Goal: Find specific page/section: Find specific page/section

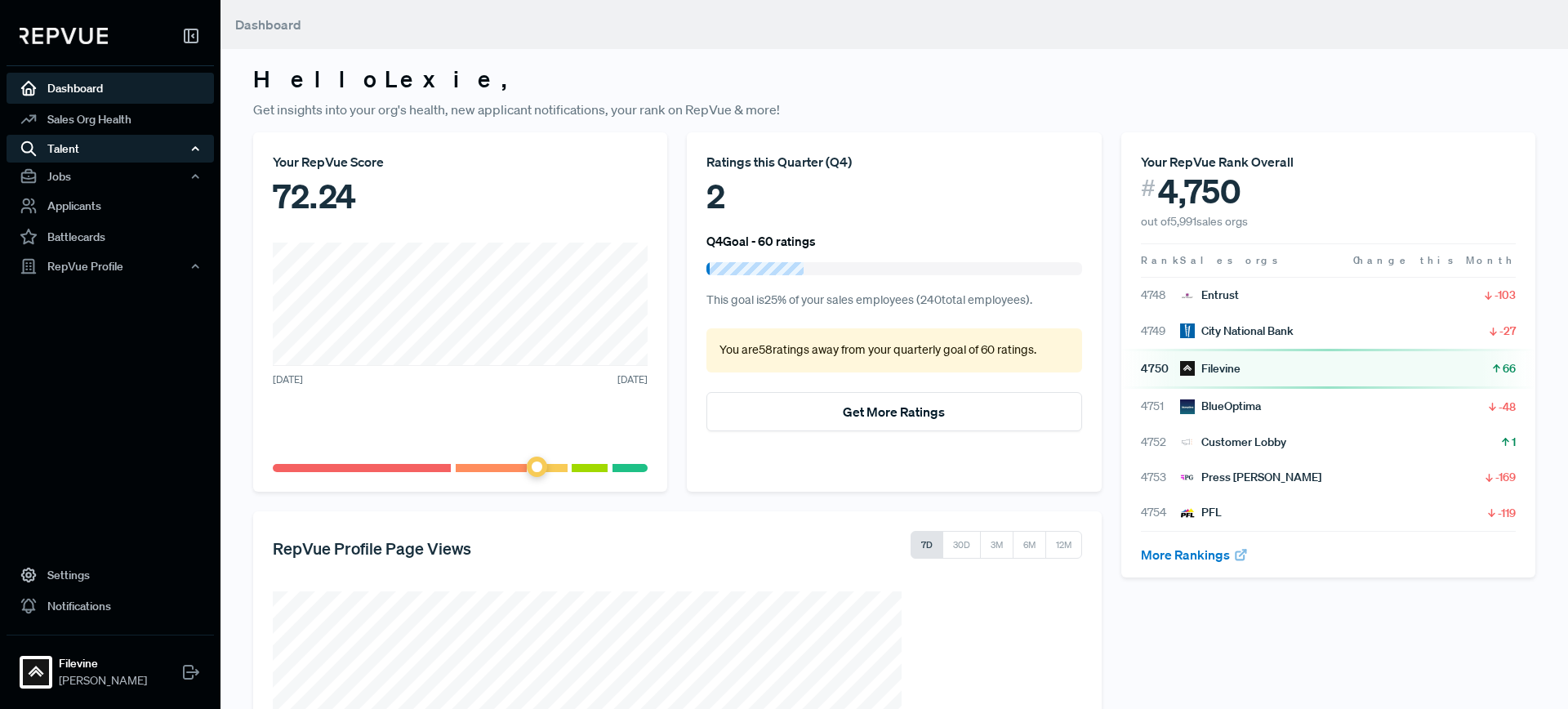
click at [106, 161] on div "Talent" at bounding box center [110, 149] width 208 height 28
click at [84, 135] on div "Talent" at bounding box center [110, 149] width 208 height 28
click at [90, 120] on link "Sales Org Health" at bounding box center [110, 119] width 208 height 32
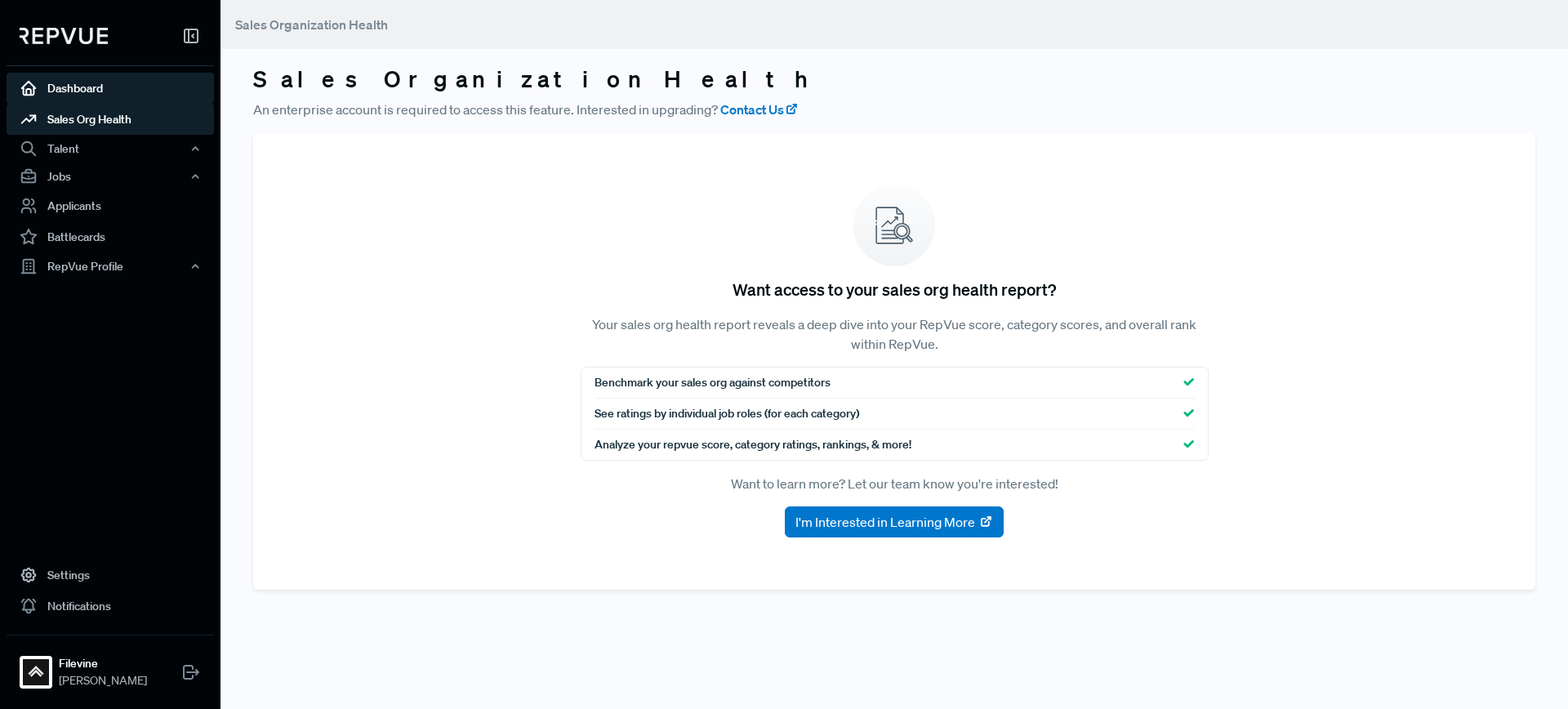
click at [68, 85] on link "Dashboard" at bounding box center [110, 89] width 208 height 32
